Goal: Task Accomplishment & Management: Use online tool/utility

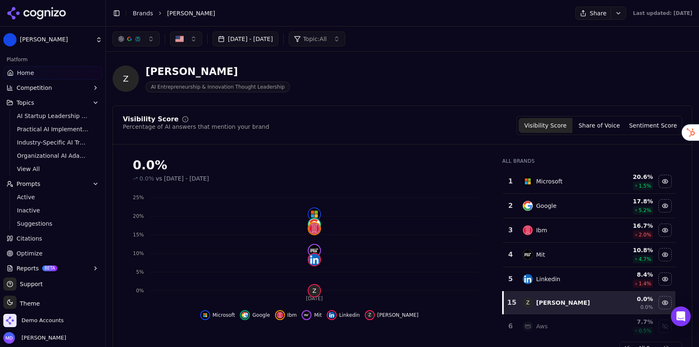
click at [139, 16] on link "Brands" at bounding box center [143, 13] width 20 height 7
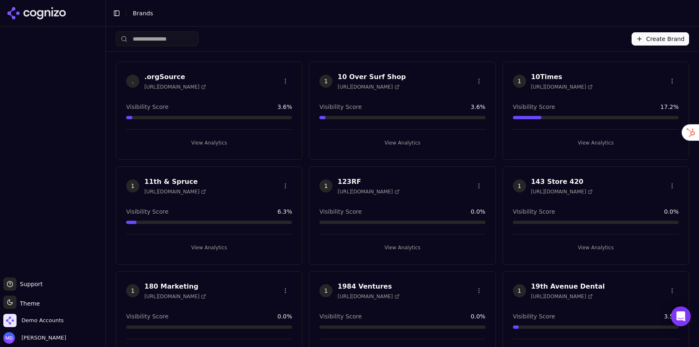
click at [166, 41] on html "Support Support Toggle theme Theme Demo Accounts [PERSON_NAME] Toggle Sidebar B…" at bounding box center [349, 173] width 699 height 347
click at [149, 41] on input "search" at bounding box center [157, 38] width 83 height 15
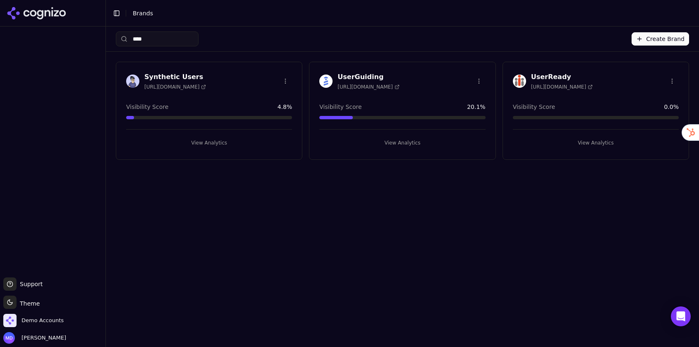
type input "****"
click at [557, 150] on div "UserReady [URL][DOMAIN_NAME] Visibility Score 0.0 % View Analytics" at bounding box center [596, 111] width 187 height 98
click at [555, 149] on div "UserReady [URL][DOMAIN_NAME] Visibility Score 0.0 % View Analytics" at bounding box center [596, 111] width 187 height 98
drag, startPoint x: 578, startPoint y: 139, endPoint x: 577, endPoint y: 144, distance: 4.5
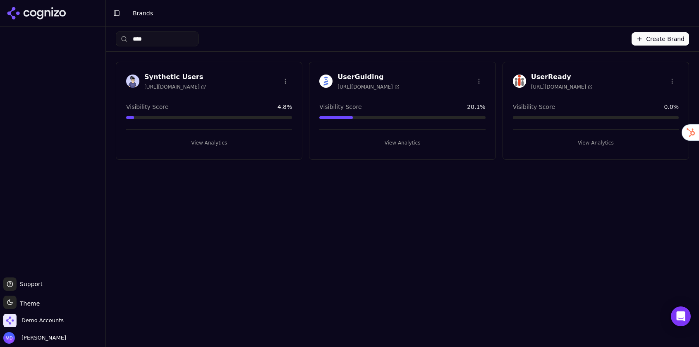
click at [578, 139] on button "View Analytics" at bounding box center [596, 142] width 166 height 13
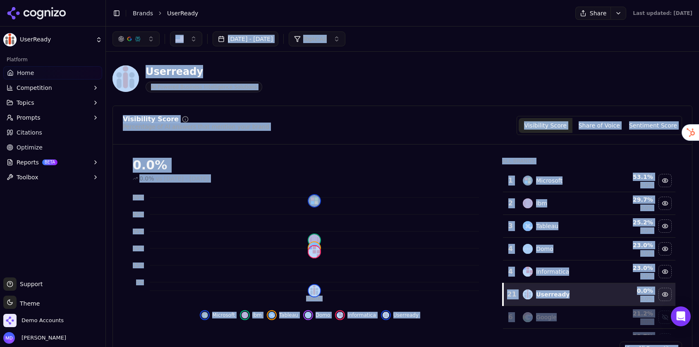
click at [21, 153] on link "Optimize" at bounding box center [52, 147] width 99 height 13
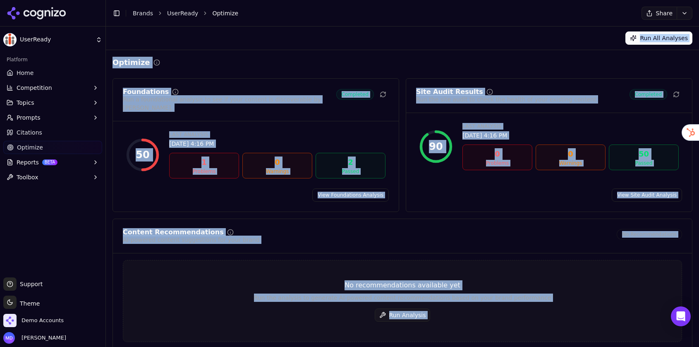
click at [418, 308] on button "Run Analysis" at bounding box center [403, 314] width 56 height 13
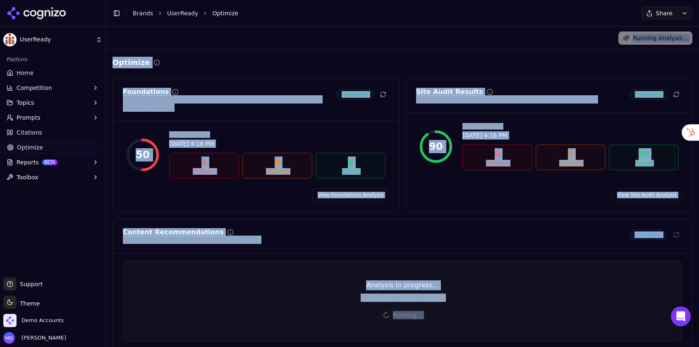
click at [390, 235] on div "Content Recommendations AI-powered content suggestions for your brand In Progre…" at bounding box center [403, 236] width 560 height 15
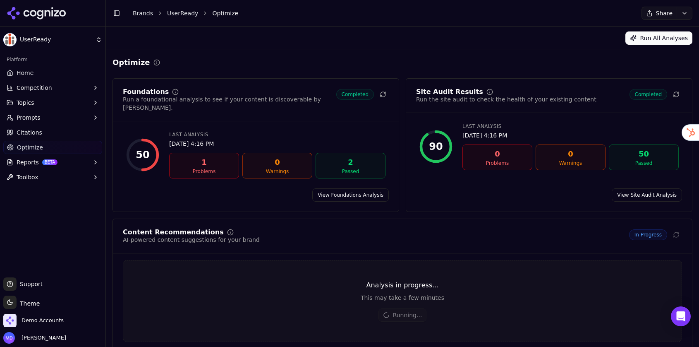
click at [67, 70] on link "Home" at bounding box center [52, 72] width 99 height 13
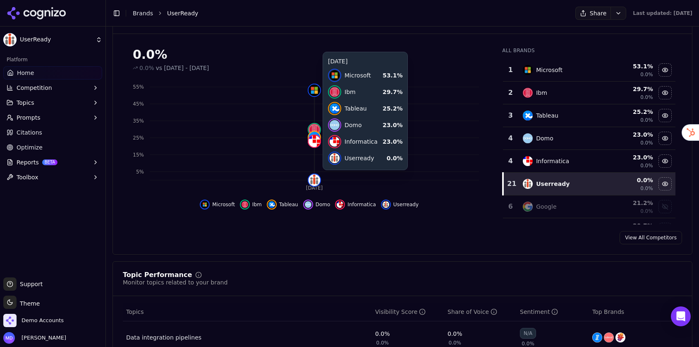
scroll to position [111, 0]
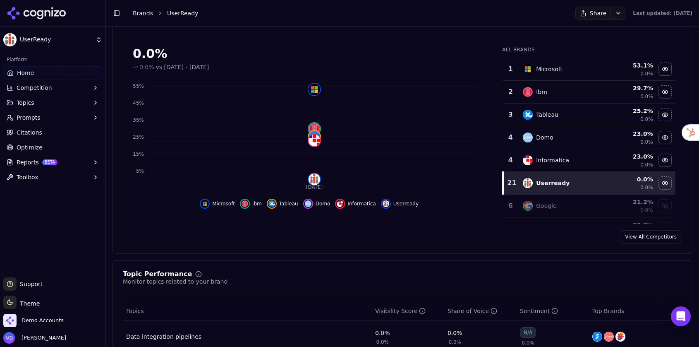
click at [47, 102] on button "Topics" at bounding box center [52, 102] width 99 height 13
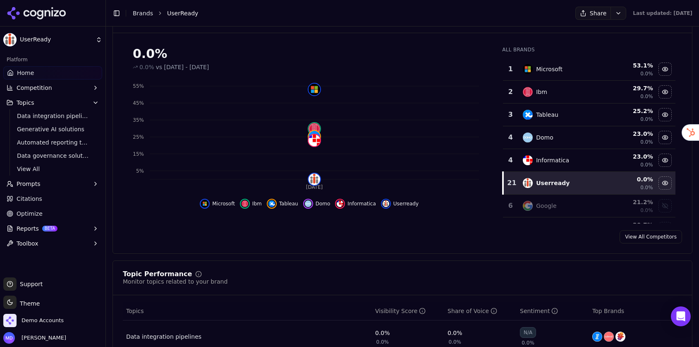
click at [39, 212] on span "Optimize" at bounding box center [30, 213] width 26 height 8
